Goal: Information Seeking & Learning: Learn about a topic

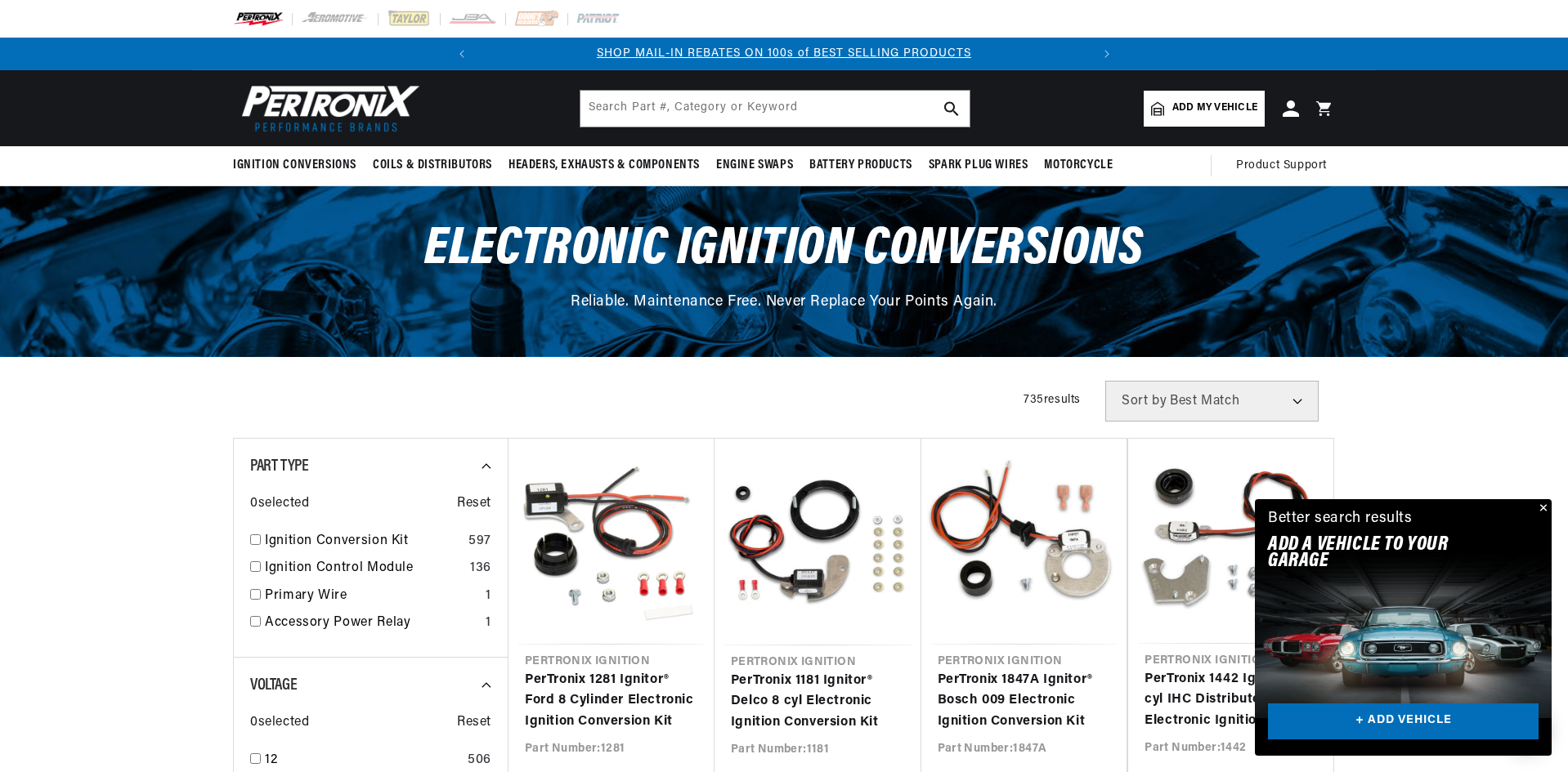
click at [1294, 402] on select "Best Match Featured Name, A-Z Name, Z-A Price, Low to High Price, High to Low" at bounding box center [1212, 401] width 214 height 41
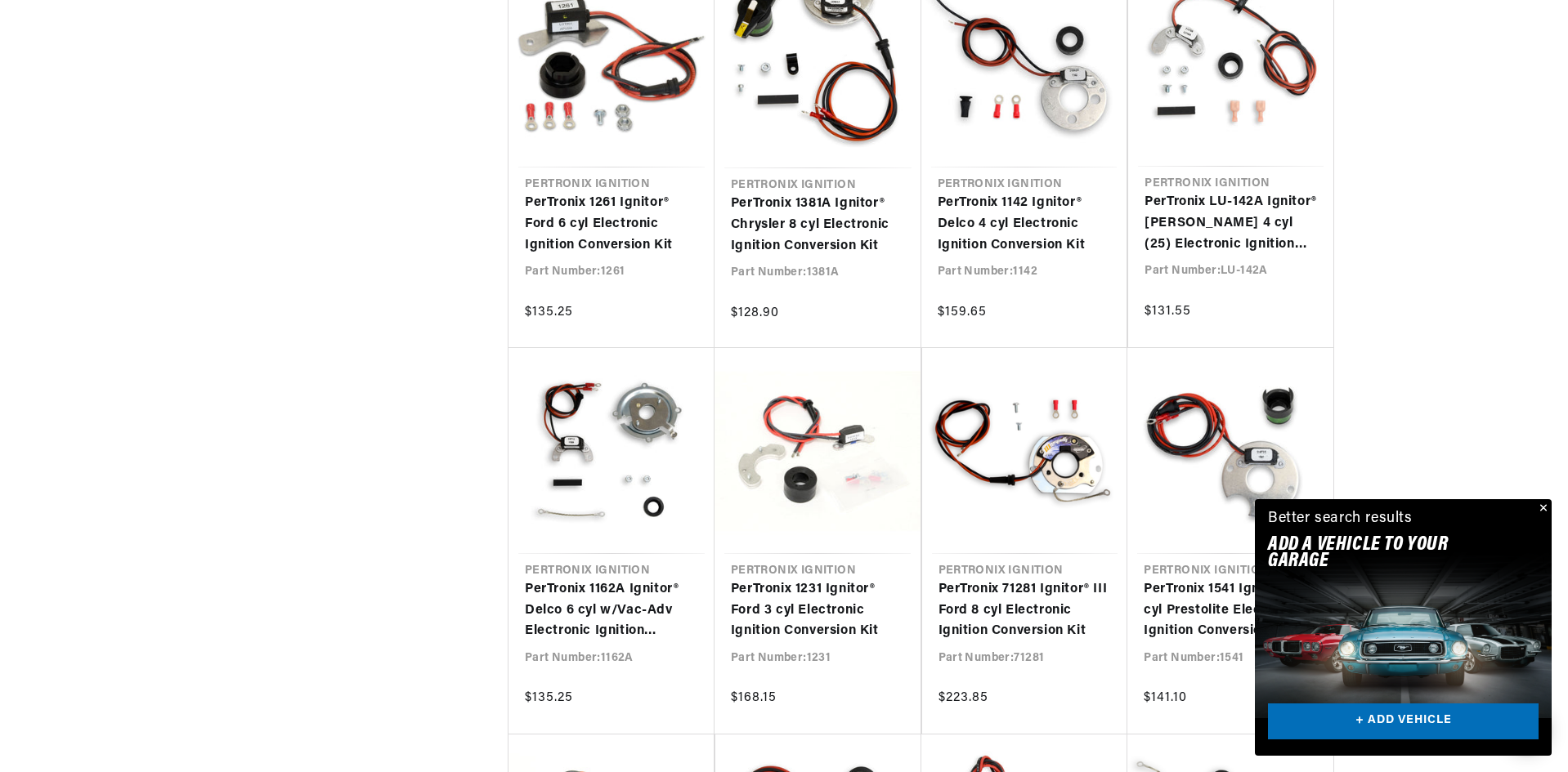
scroll to position [0, 611]
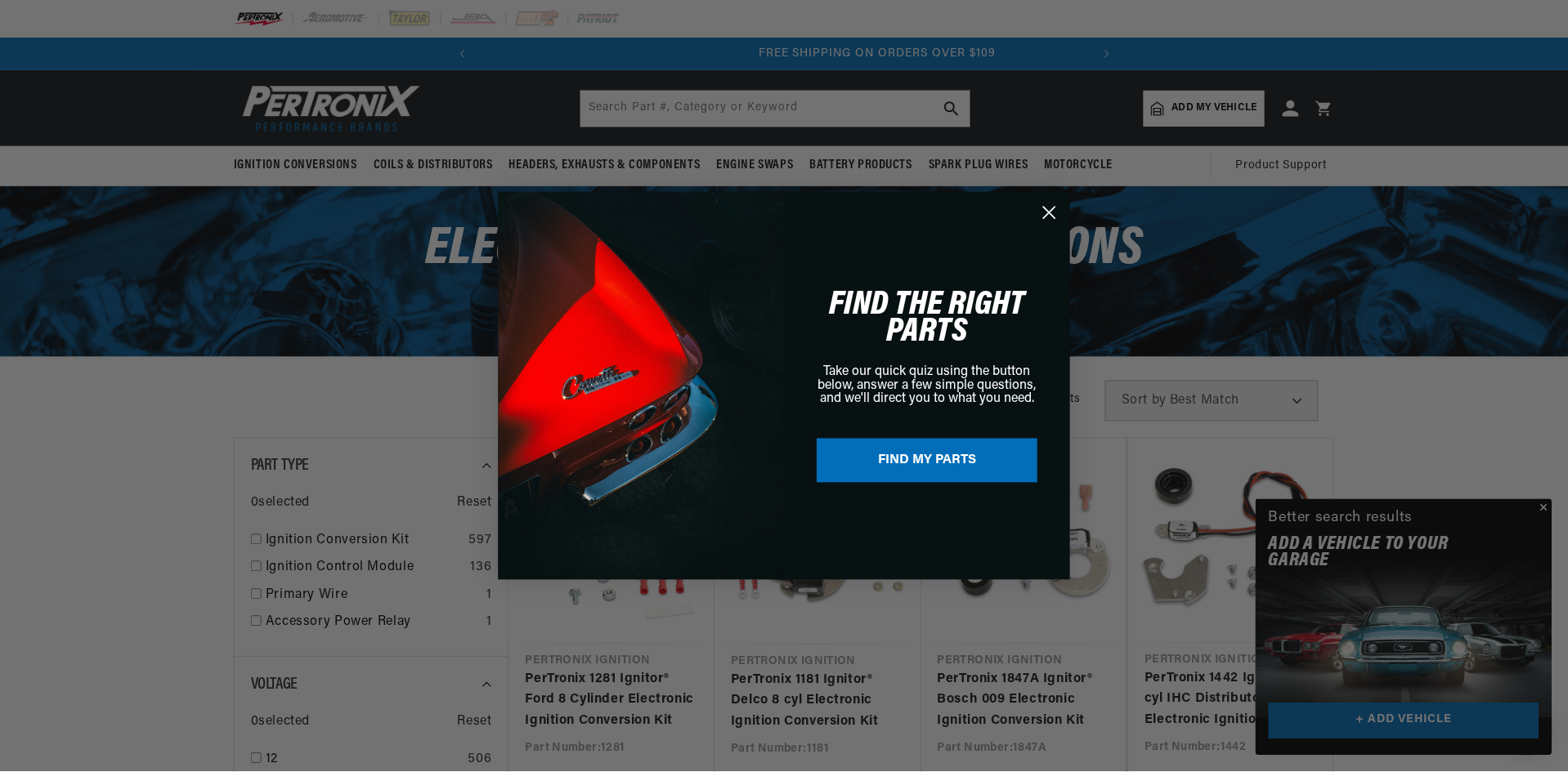
scroll to position [0, 611]
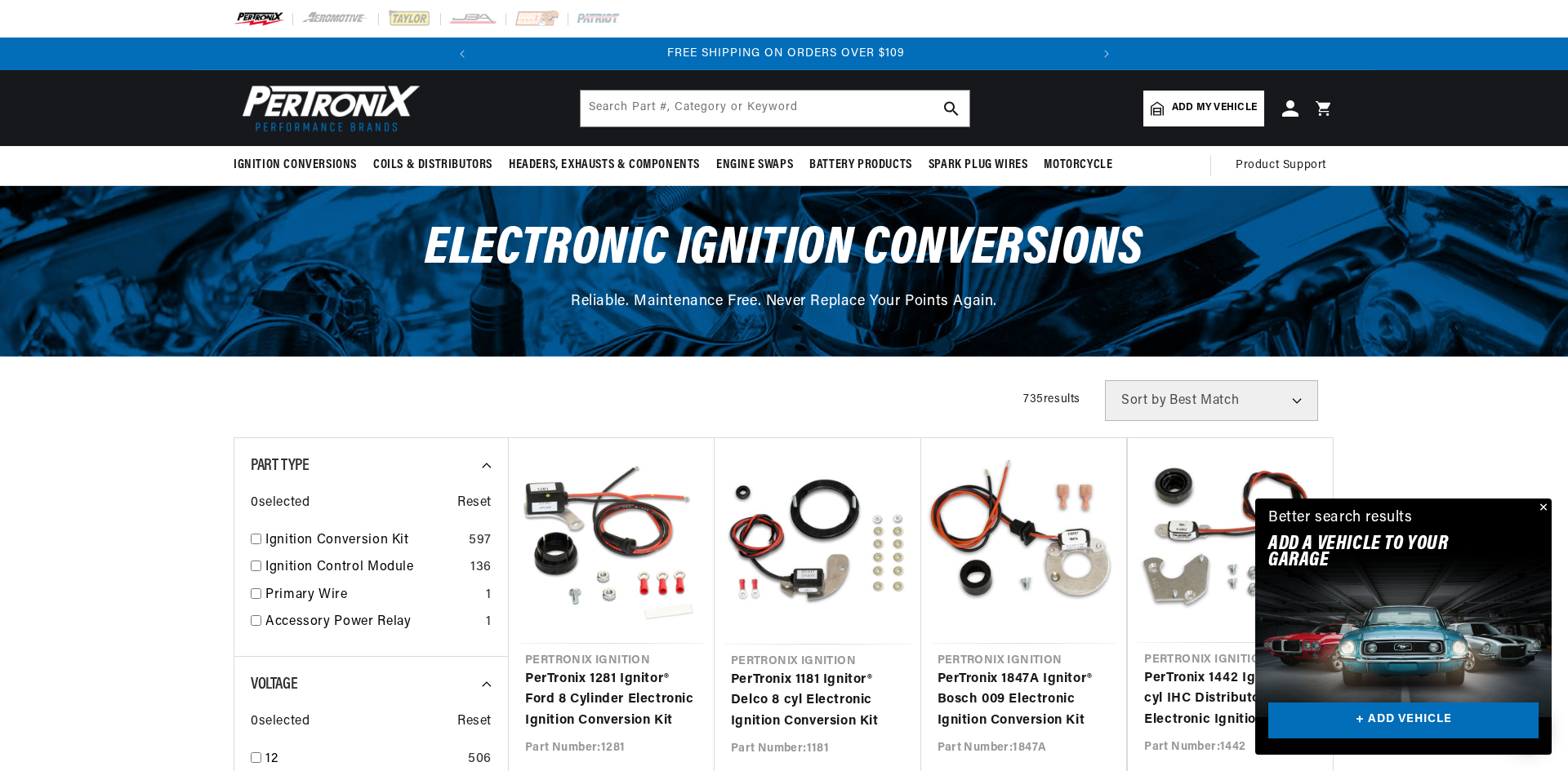
click at [1544, 507] on div "Close dialog FIND THE RIGHT PARTS Take our quick quiz using the button below, a…" at bounding box center [784, 385] width 1568 height 771
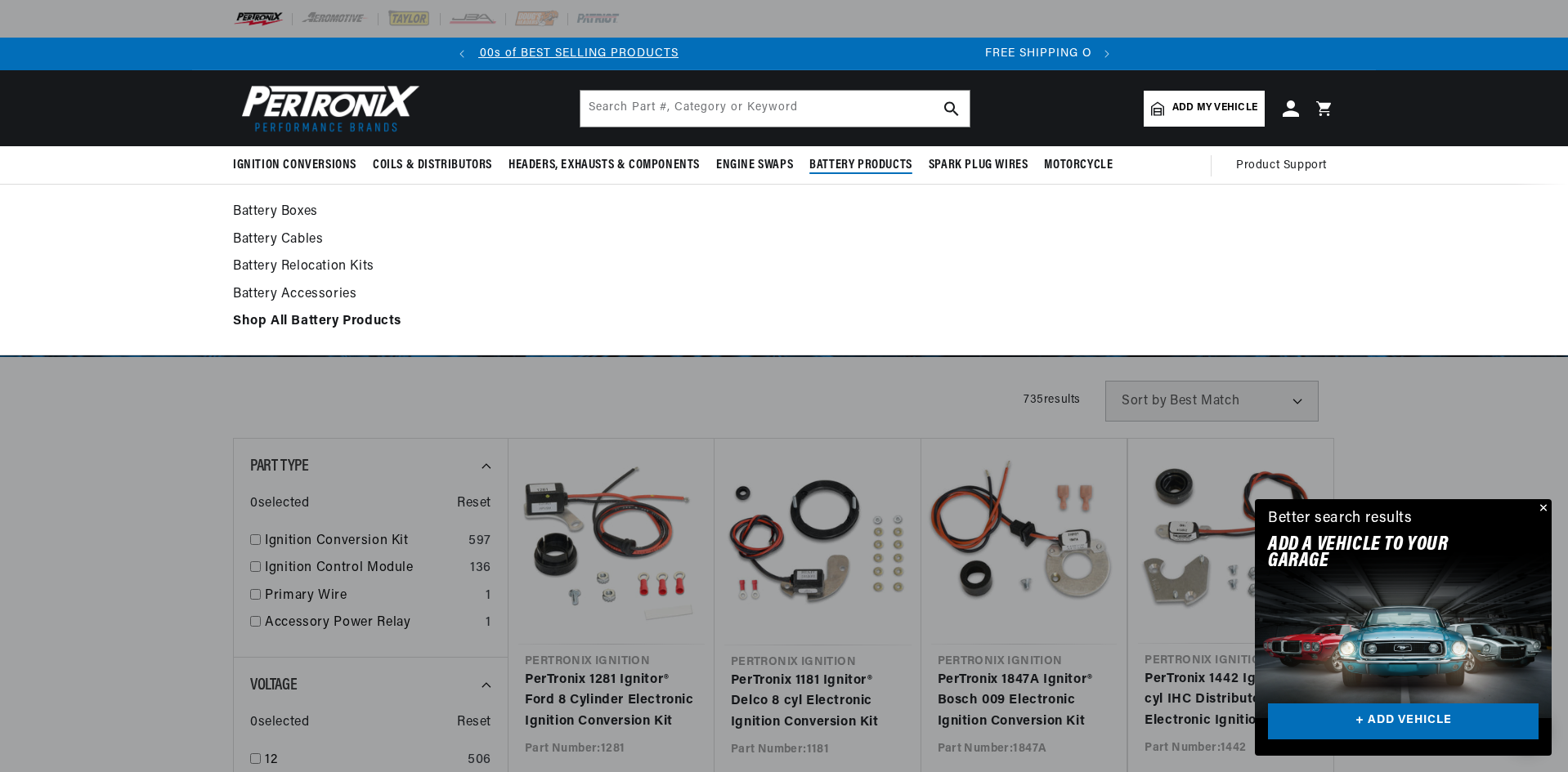
scroll to position [0, 0]
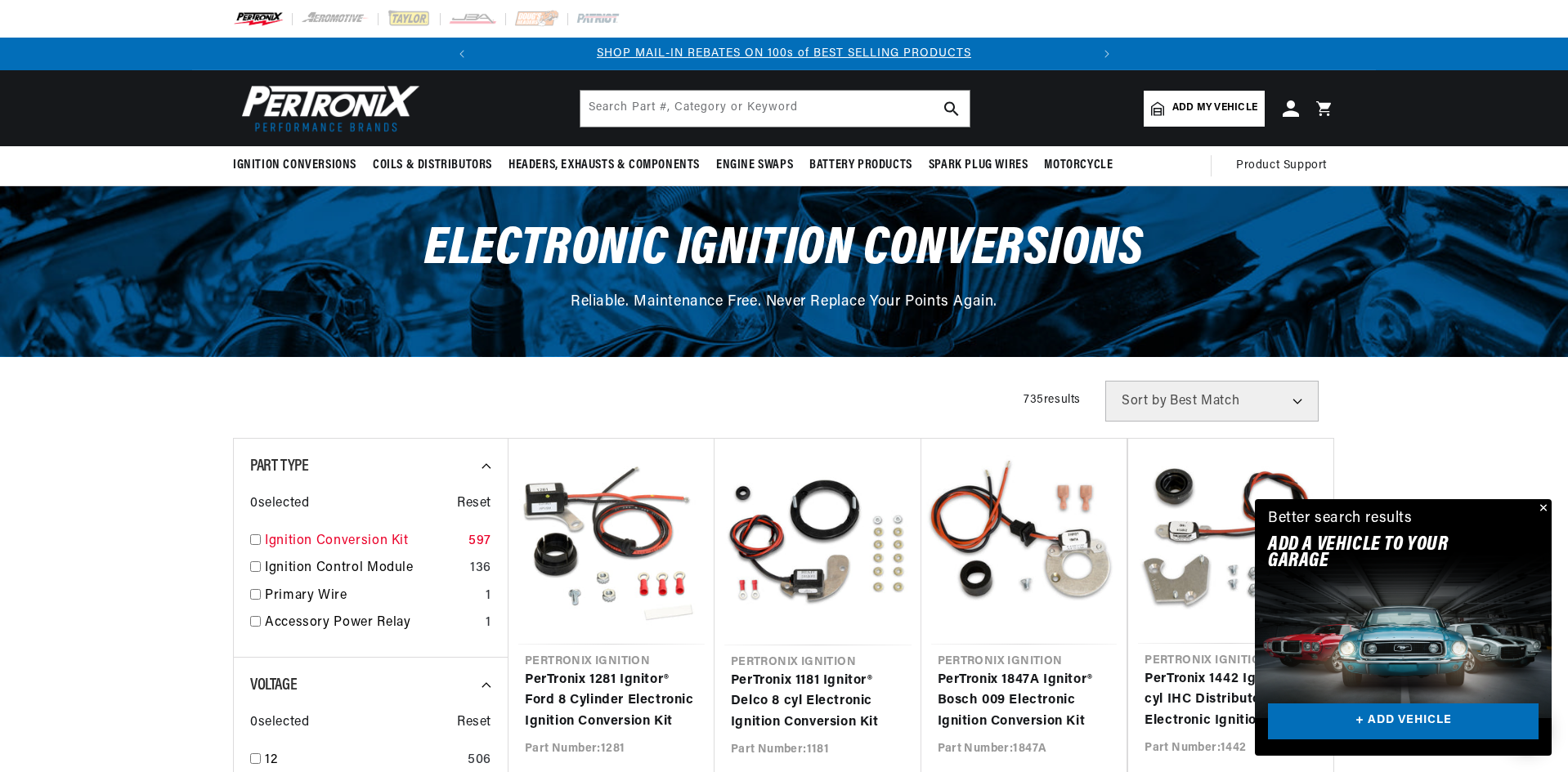
click at [254, 538] on input "checkbox" at bounding box center [255, 540] width 11 height 11
checkbox input "true"
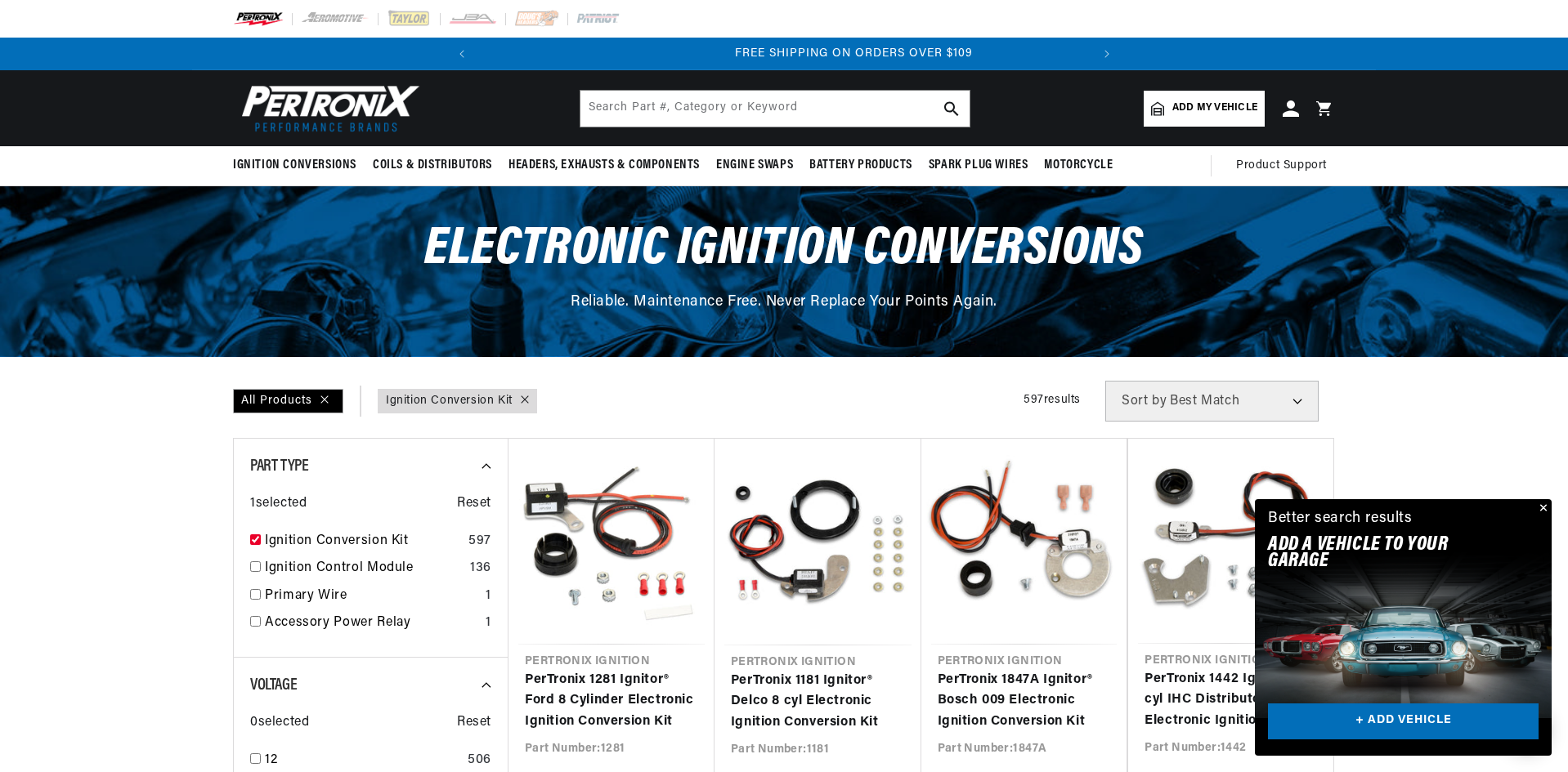
scroll to position [0, 611]
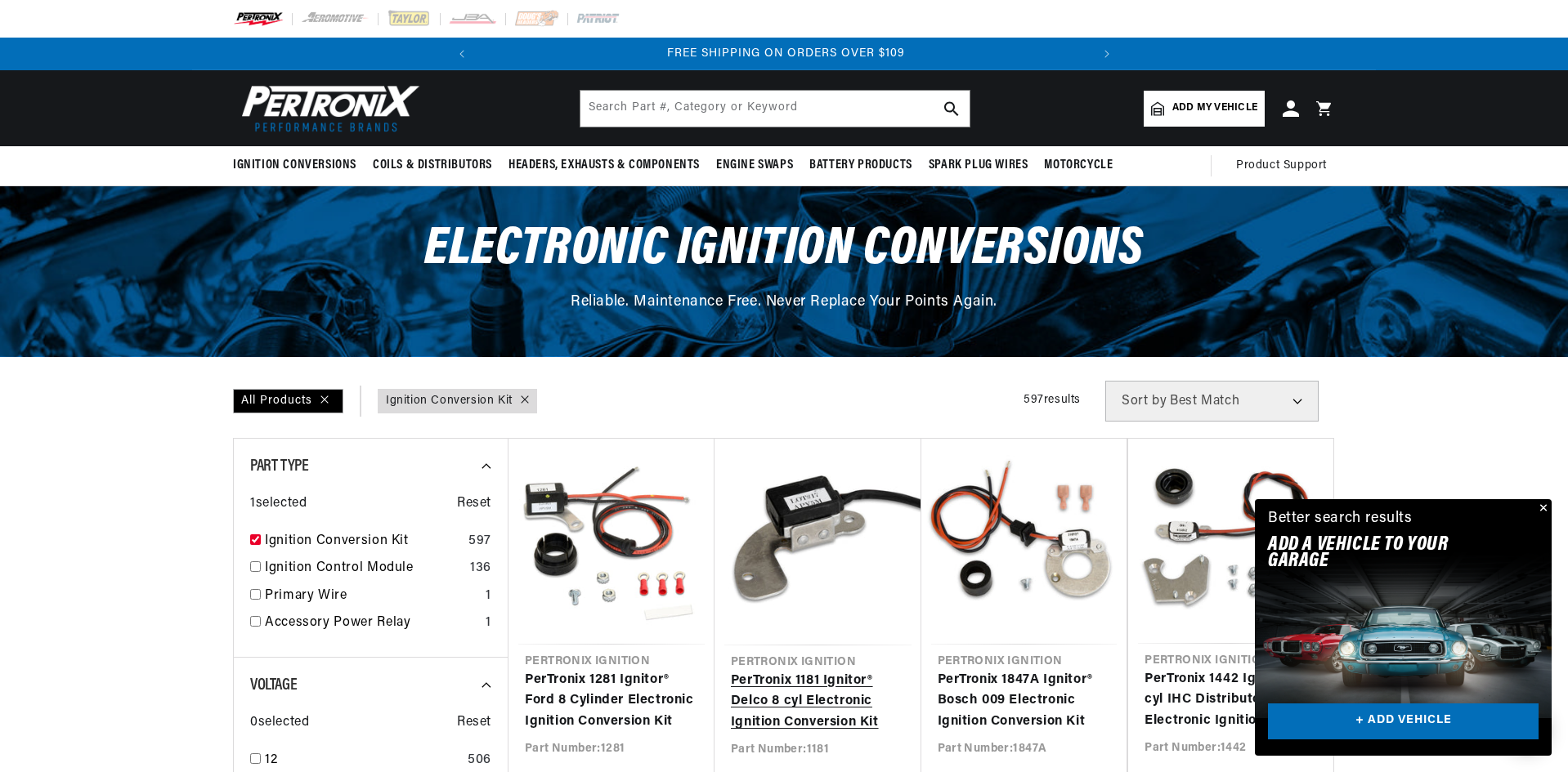
click at [853, 671] on link "PerTronix 1181 Ignitor® Delco 8 cyl Electronic Ignition Conversion Kit" at bounding box center [817, 702] width 174 height 63
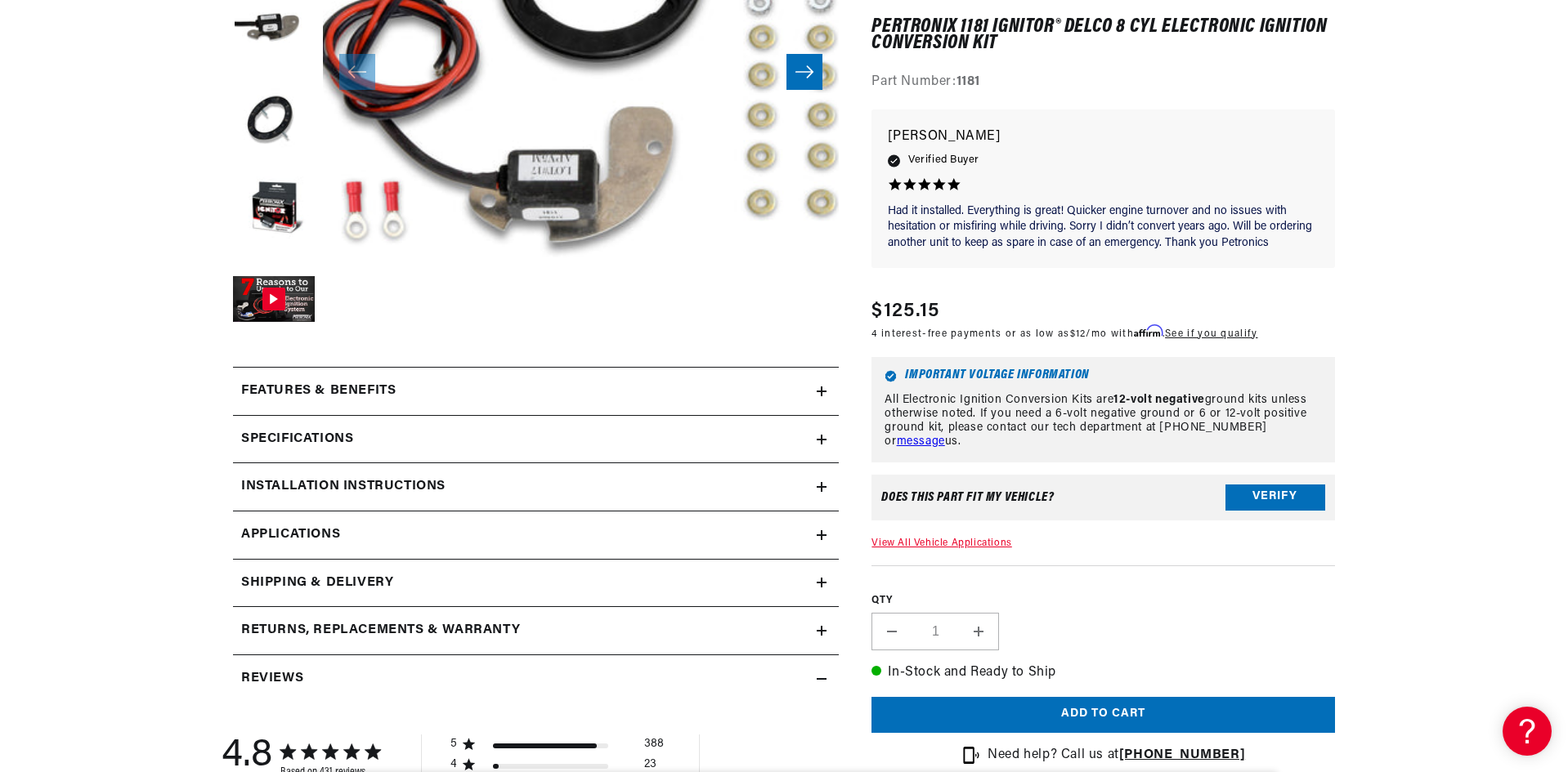
scroll to position [0, 611]
click at [314, 435] on h2 "Specifications" at bounding box center [296, 439] width 112 height 21
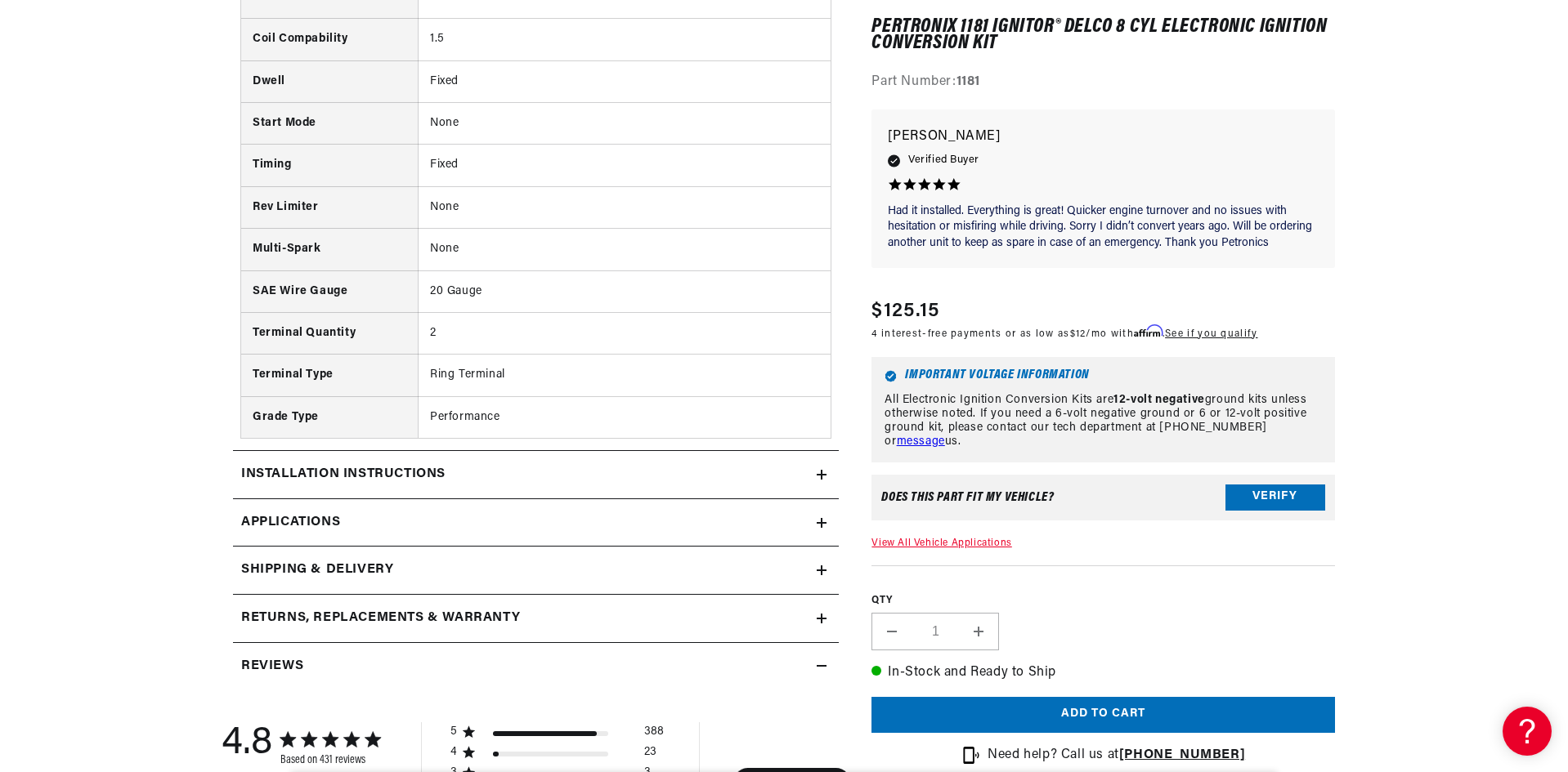
scroll to position [0, 0]
click at [818, 524] on icon at bounding box center [821, 522] width 10 height 10
